Goal: Check status: Check status

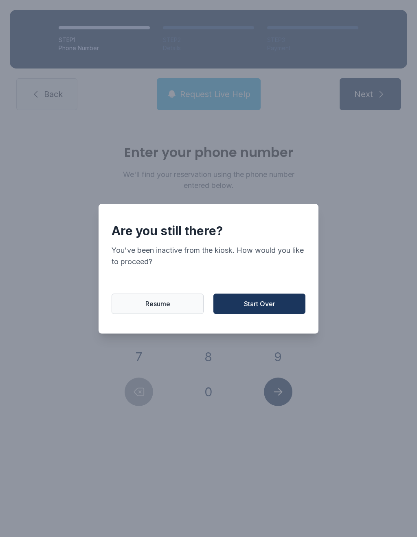
click at [238, 306] on button "Start Over" at bounding box center [260, 303] width 92 height 20
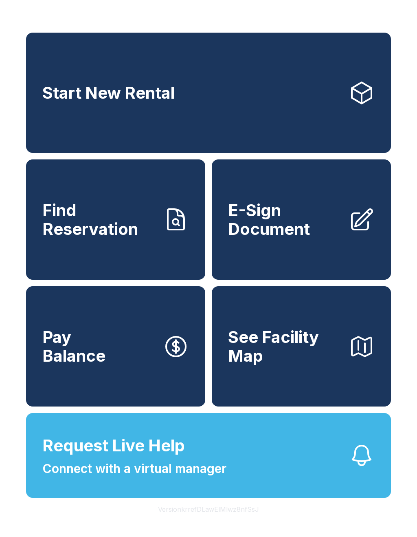
click at [165, 258] on link "Find Reservation" at bounding box center [115, 219] width 179 height 120
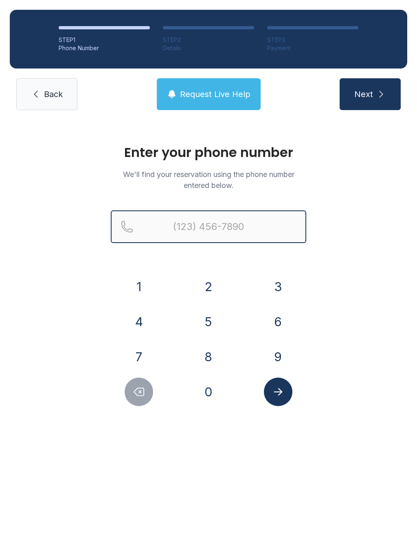
click at [251, 231] on input "Reservation phone number" at bounding box center [209, 226] width 196 height 33
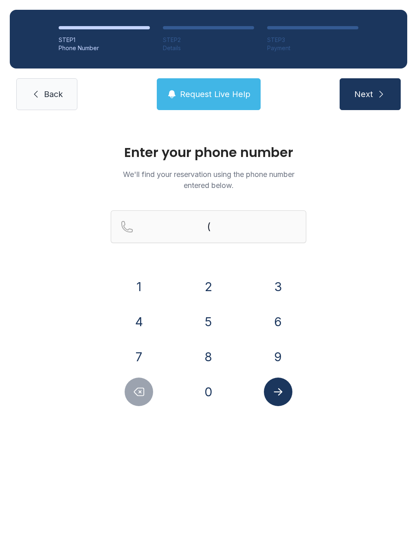
click at [213, 311] on button "5" at bounding box center [208, 321] width 29 height 29
click at [212, 384] on button "0" at bounding box center [208, 391] width 29 height 29
click at [152, 281] on button "1" at bounding box center [139, 286] width 29 height 29
click at [148, 318] on button "4" at bounding box center [139, 321] width 29 height 29
click at [211, 284] on button "2" at bounding box center [208, 286] width 29 height 29
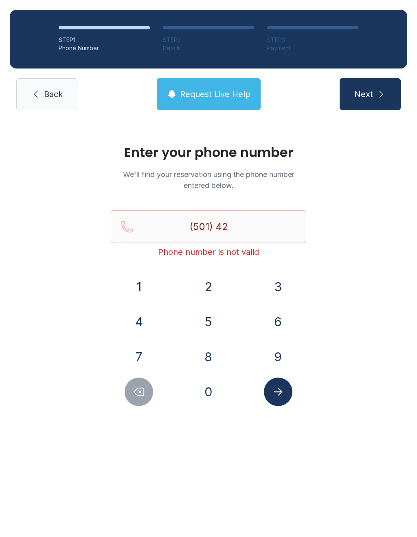
click at [200, 320] on button "5" at bounding box center [208, 321] width 29 height 29
click at [145, 359] on button "7" at bounding box center [139, 356] width 29 height 29
click at [280, 363] on button "9" at bounding box center [278, 356] width 29 height 29
click at [202, 282] on button "2" at bounding box center [208, 286] width 29 height 29
click at [271, 355] on button "9" at bounding box center [278, 356] width 29 height 29
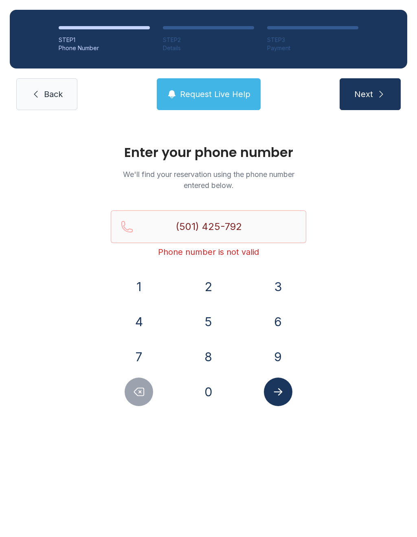
type input "[PHONE_NUMBER]"
click at [281, 394] on icon "Submit lookup form" at bounding box center [278, 391] width 12 height 12
click at [68, 85] on link "Back" at bounding box center [46, 94] width 61 height 32
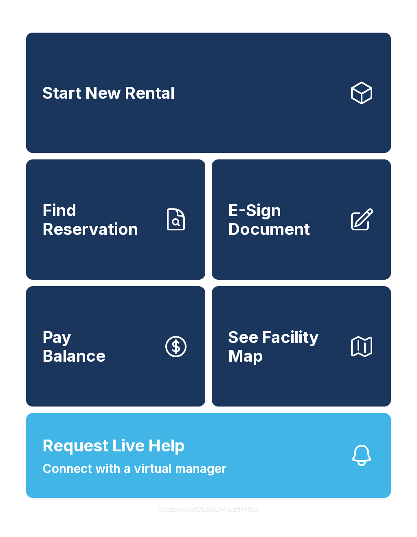
click at [257, 95] on link "Start New Rental" at bounding box center [208, 93] width 365 height 120
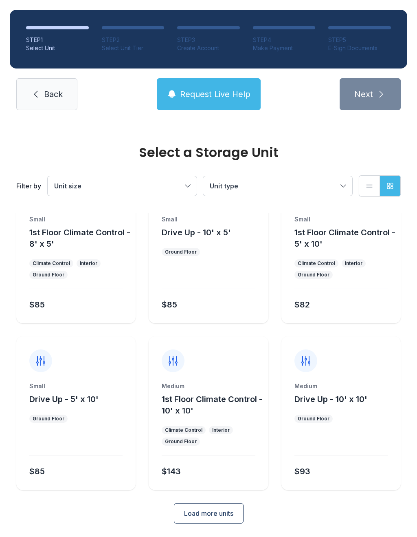
scroll to position [44, 0]
click at [225, 509] on span "Load more units" at bounding box center [208, 514] width 49 height 10
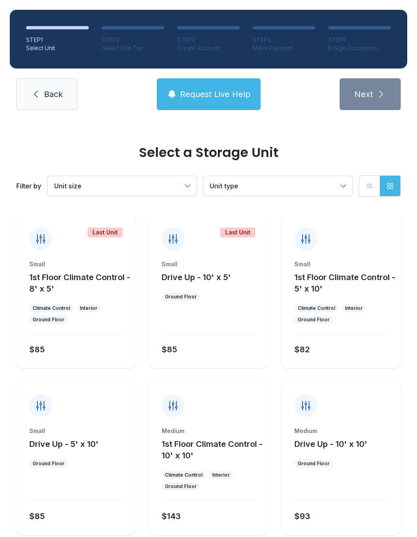
scroll to position [0, 0]
click at [55, 94] on span "Back" at bounding box center [53, 93] width 19 height 11
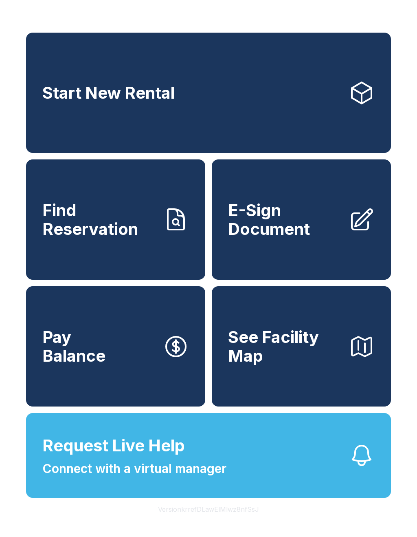
click at [129, 379] on button "Pay Balance" at bounding box center [115, 346] width 179 height 120
click at [146, 225] on span "Find Reservation" at bounding box center [99, 219] width 114 height 37
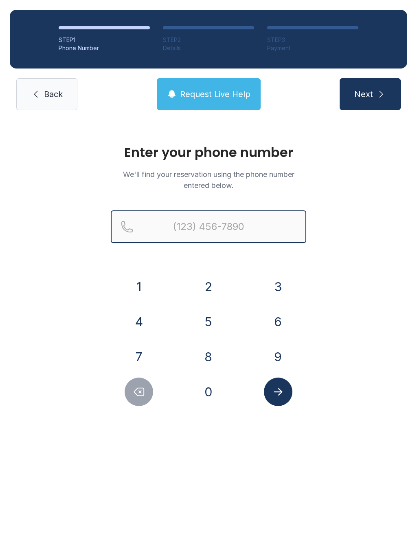
click at [242, 236] on input "Reservation phone number" at bounding box center [209, 226] width 196 height 33
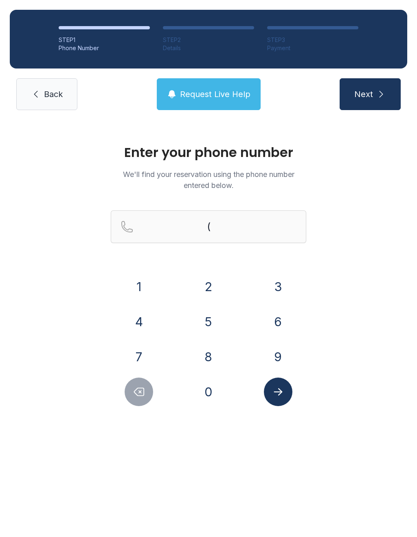
click at [211, 316] on button "5" at bounding box center [208, 321] width 29 height 29
click at [210, 395] on button "0" at bounding box center [208, 391] width 29 height 29
click at [144, 286] on button "1" at bounding box center [139, 286] width 29 height 29
click at [144, 317] on button "4" at bounding box center [139, 321] width 29 height 29
click at [213, 279] on button "2" at bounding box center [208, 286] width 29 height 29
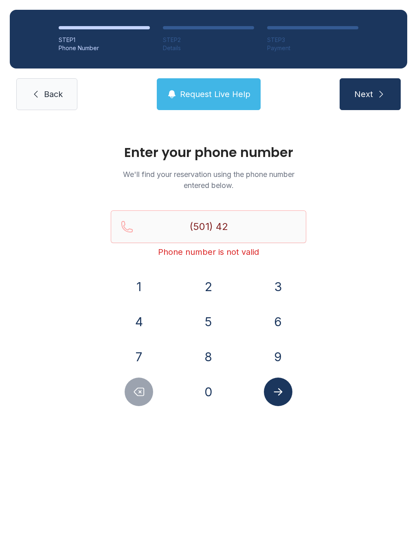
click at [213, 320] on button "5" at bounding box center [208, 321] width 29 height 29
click at [141, 352] on button "7" at bounding box center [139, 356] width 29 height 29
click at [286, 345] on button "9" at bounding box center [278, 356] width 29 height 29
click at [209, 284] on button "2" at bounding box center [208, 286] width 29 height 29
click at [278, 358] on button "9" at bounding box center [278, 356] width 29 height 29
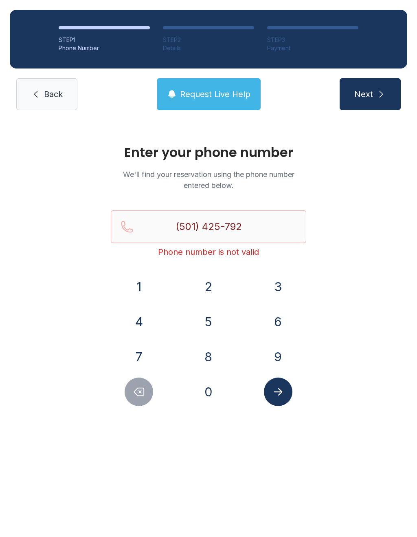
type input "[PHONE_NUMBER]"
click at [272, 395] on icon "Submit lookup form" at bounding box center [278, 391] width 12 height 12
click at [56, 96] on span "Back" at bounding box center [53, 93] width 19 height 11
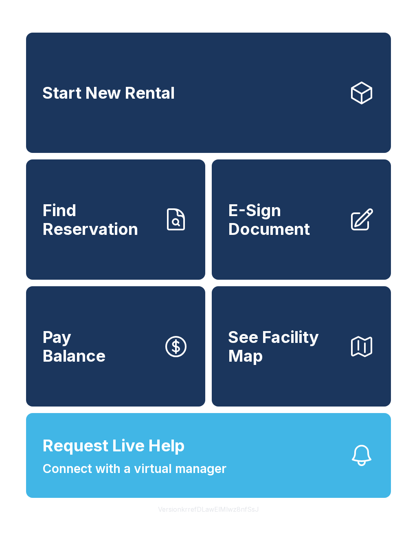
click at [152, 260] on link "Find Reservation" at bounding box center [115, 219] width 179 height 120
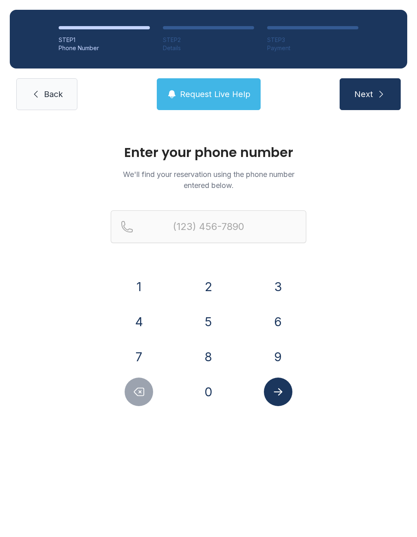
click at [207, 322] on button "5" at bounding box center [208, 321] width 29 height 29
click at [215, 379] on button "0" at bounding box center [208, 391] width 29 height 29
click at [148, 275] on button "1" at bounding box center [139, 286] width 29 height 29
click at [140, 320] on button "4" at bounding box center [139, 321] width 29 height 29
click at [216, 288] on button "2" at bounding box center [208, 286] width 29 height 29
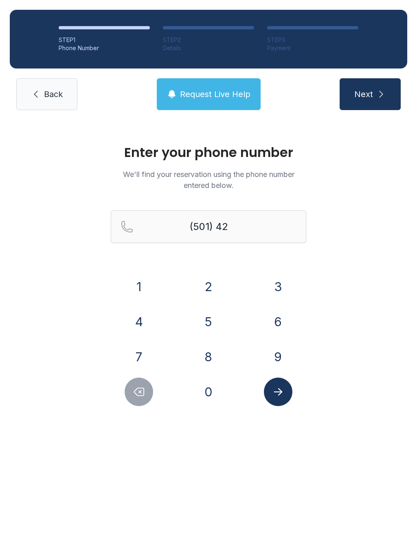
click at [211, 328] on button "5" at bounding box center [208, 321] width 29 height 29
click at [152, 358] on button "7" at bounding box center [139, 356] width 29 height 29
click at [271, 355] on button "9" at bounding box center [278, 356] width 29 height 29
click at [208, 278] on button "2" at bounding box center [208, 286] width 29 height 29
click at [275, 362] on button "9" at bounding box center [278, 356] width 29 height 29
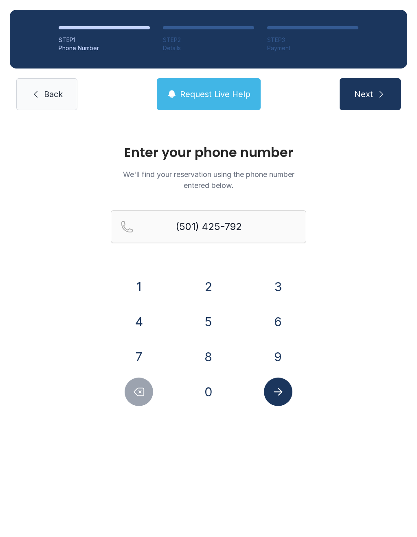
type input "[PHONE_NUMBER]"
click at [286, 396] on button "Submit lookup form" at bounding box center [278, 391] width 29 height 29
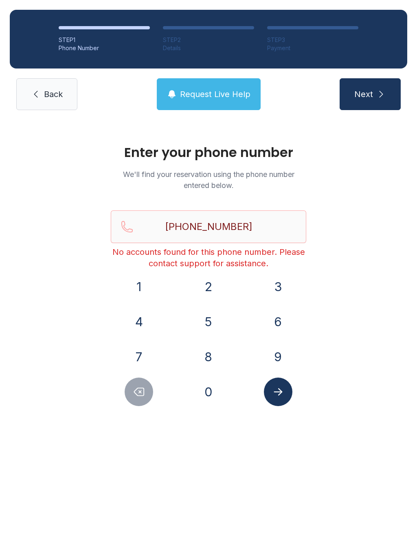
click at [361, 91] on span "Next" at bounding box center [364, 93] width 19 height 11
click at [51, 100] on link "Back" at bounding box center [46, 94] width 61 height 32
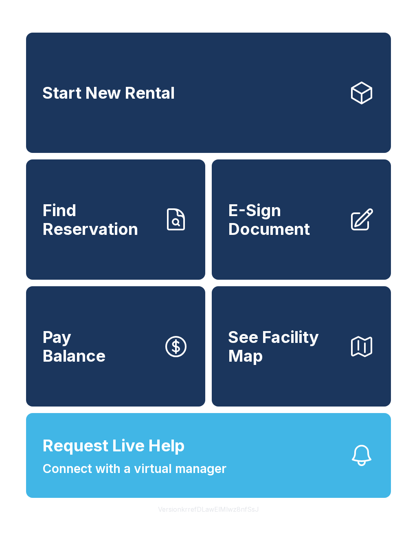
click at [342, 486] on button "Request Live Help Connect with a virtual manager" at bounding box center [208, 455] width 365 height 85
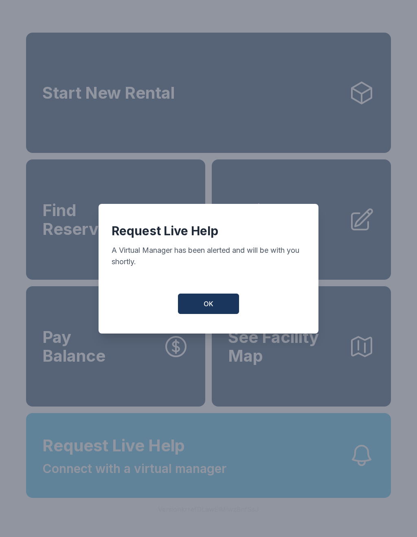
click at [202, 310] on button "OK" at bounding box center [208, 303] width 61 height 20
